Goal: Transaction & Acquisition: Purchase product/service

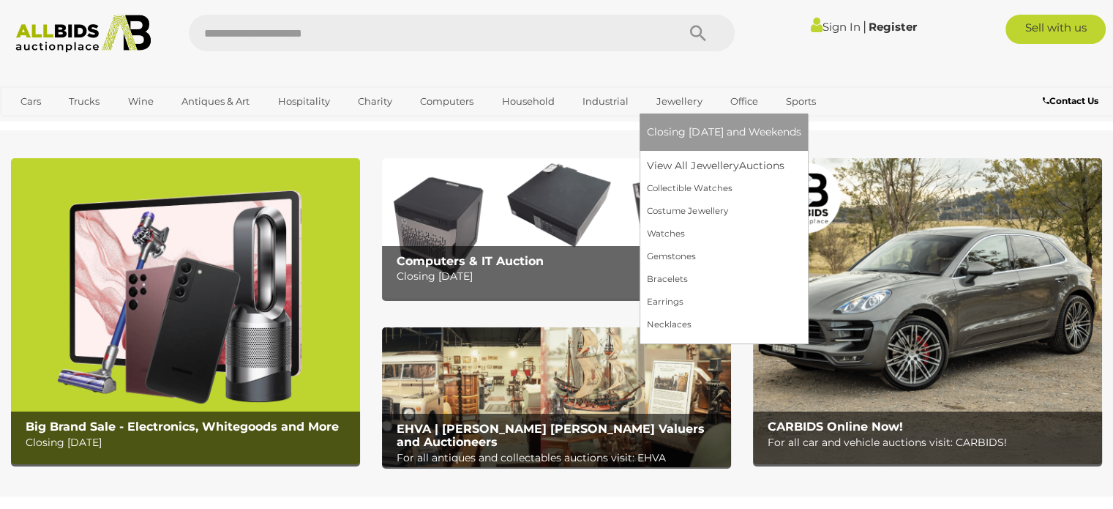
click at [678, 102] on link "Jewellery" at bounding box center [679, 101] width 64 height 24
click at [684, 166] on link "View All Jewellery Auctions" at bounding box center [724, 165] width 154 height 23
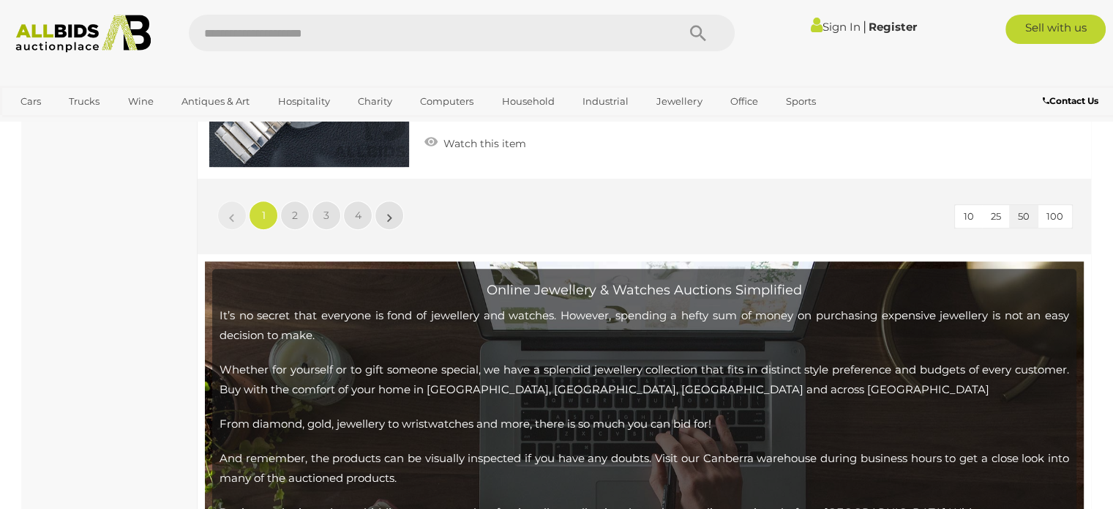
scroll to position [11714, 0]
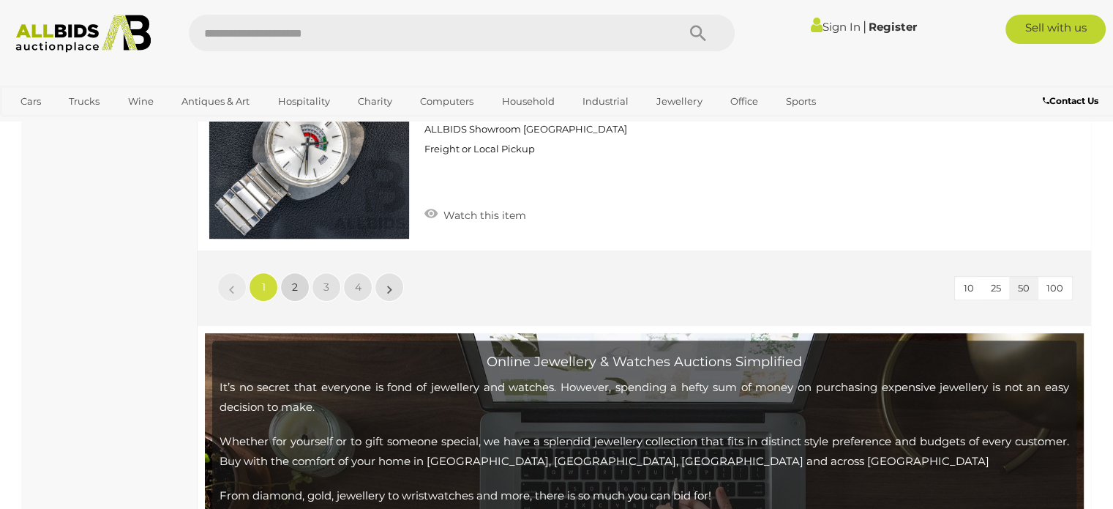
click at [293, 280] on span "2" at bounding box center [295, 286] width 6 height 13
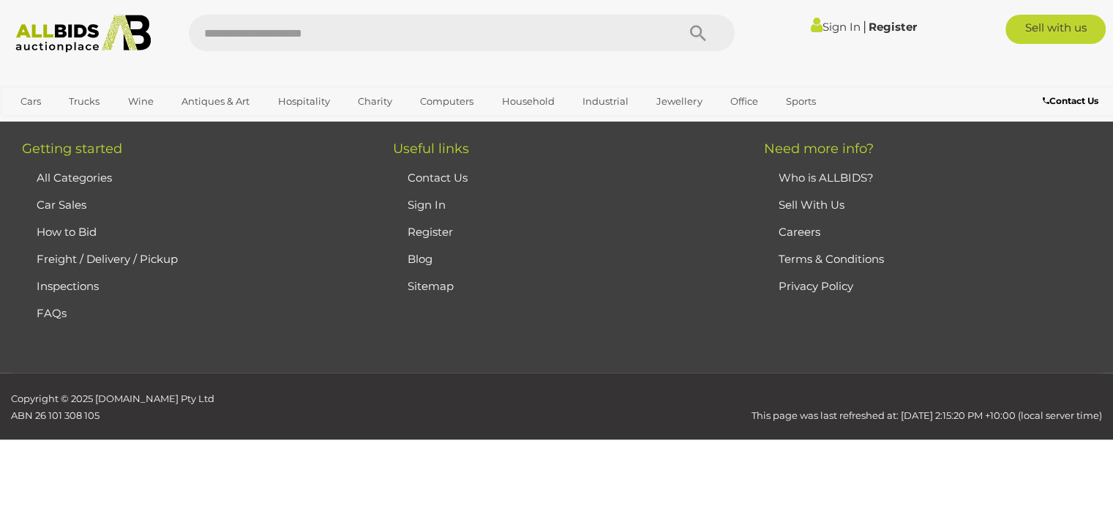
scroll to position [316, 0]
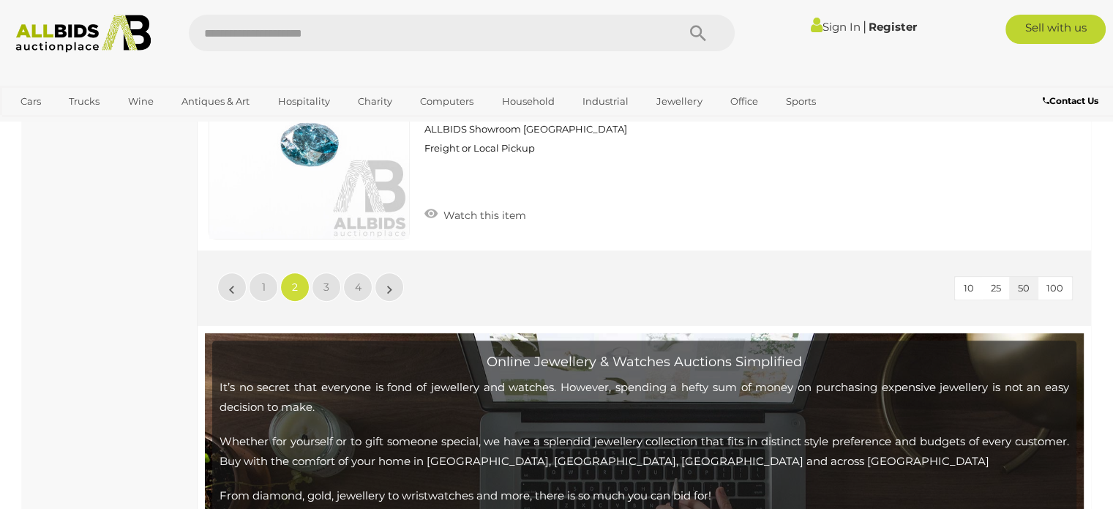
scroll to position [11693, 0]
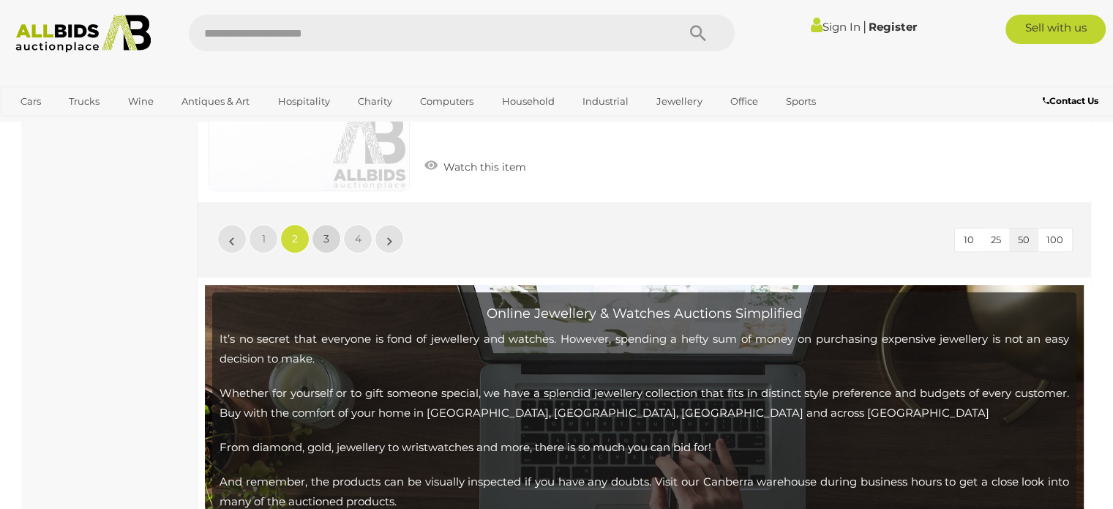
click at [325, 232] on span "3" at bounding box center [326, 238] width 6 height 13
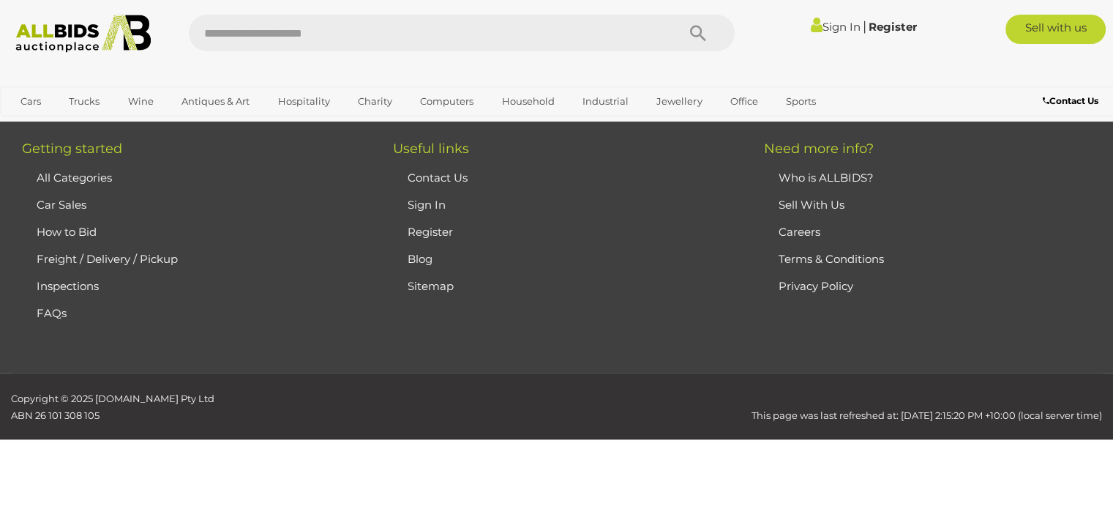
scroll to position [316, 0]
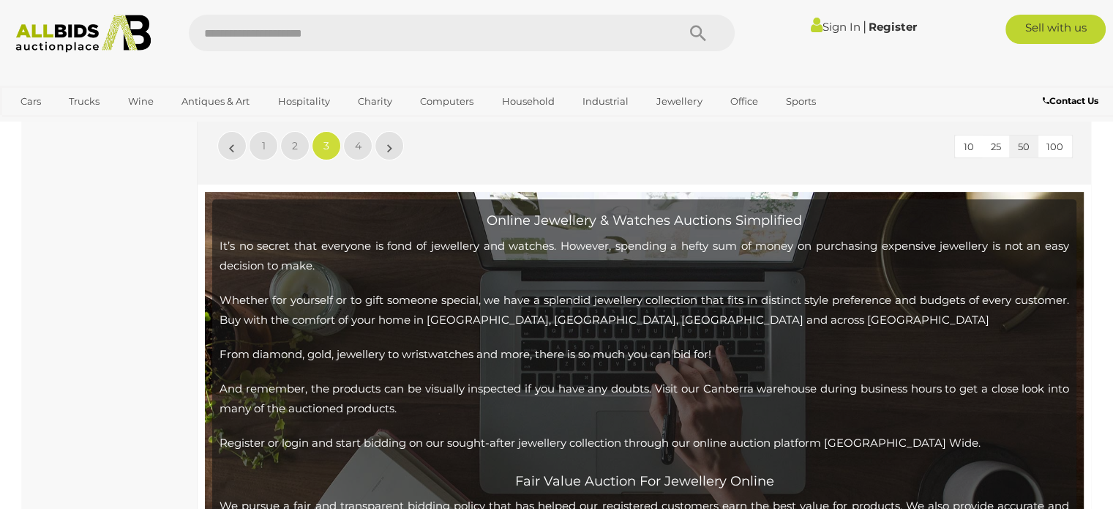
scroll to position [11625, 0]
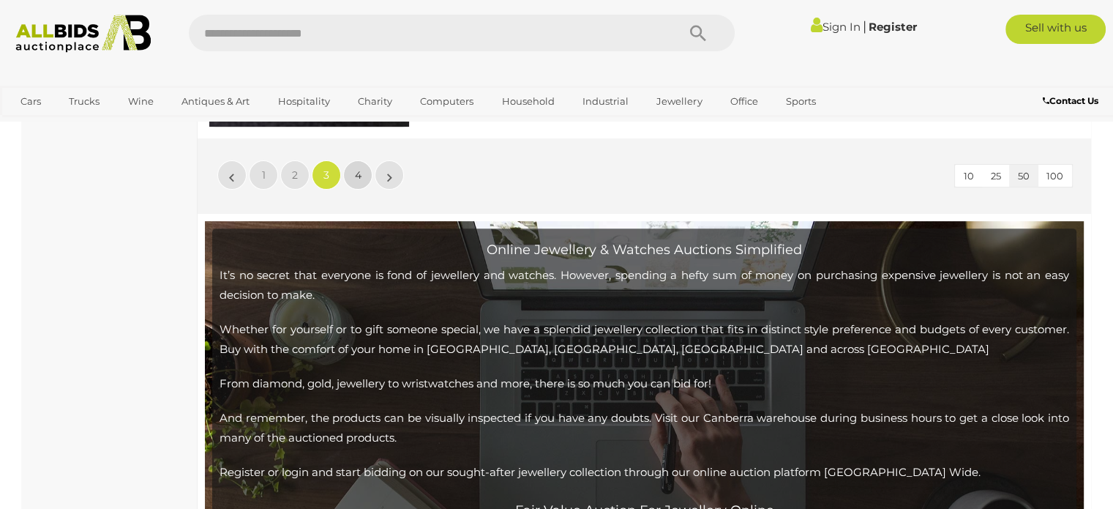
click at [355, 168] on span "4" at bounding box center [358, 174] width 7 height 13
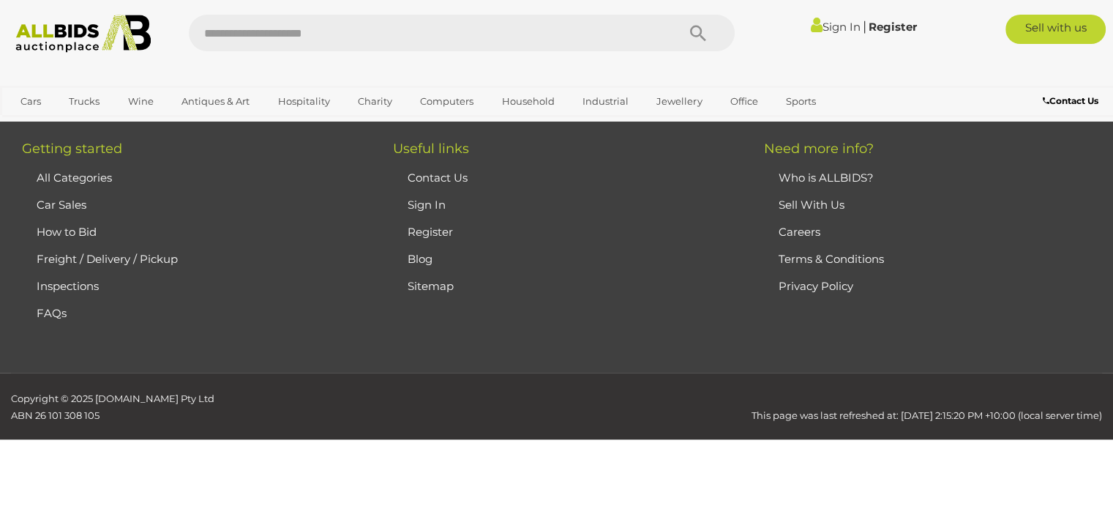
scroll to position [316, 0]
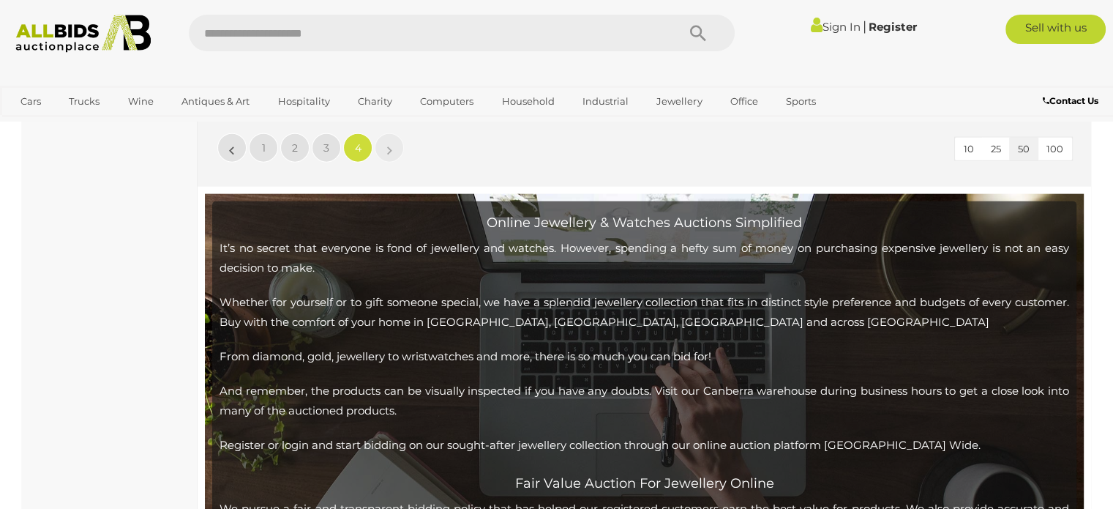
scroll to position [3544, 0]
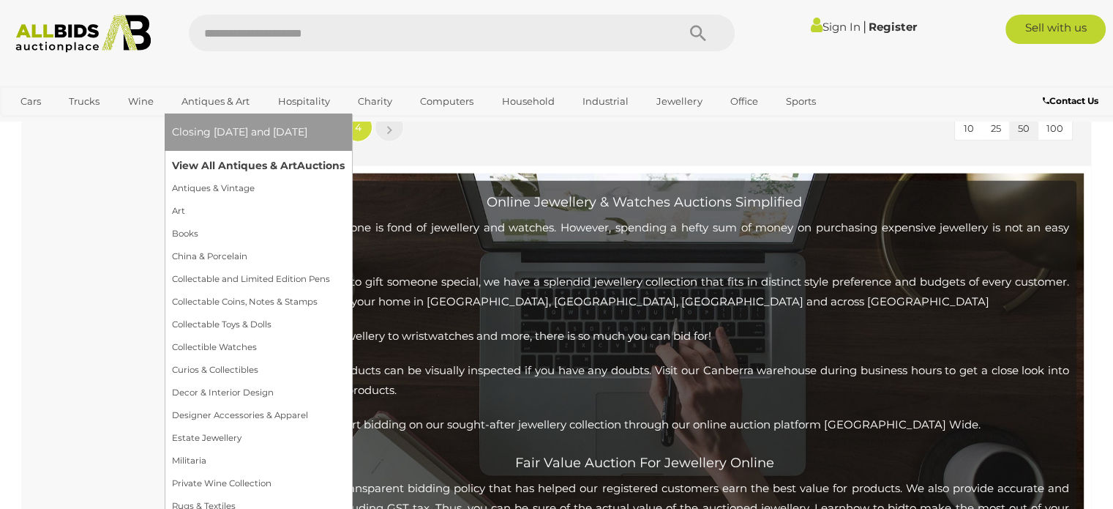
click at [242, 163] on link "View All Antiques & Art Auctions" at bounding box center [258, 165] width 173 height 23
